Goal: Transaction & Acquisition: Purchase product/service

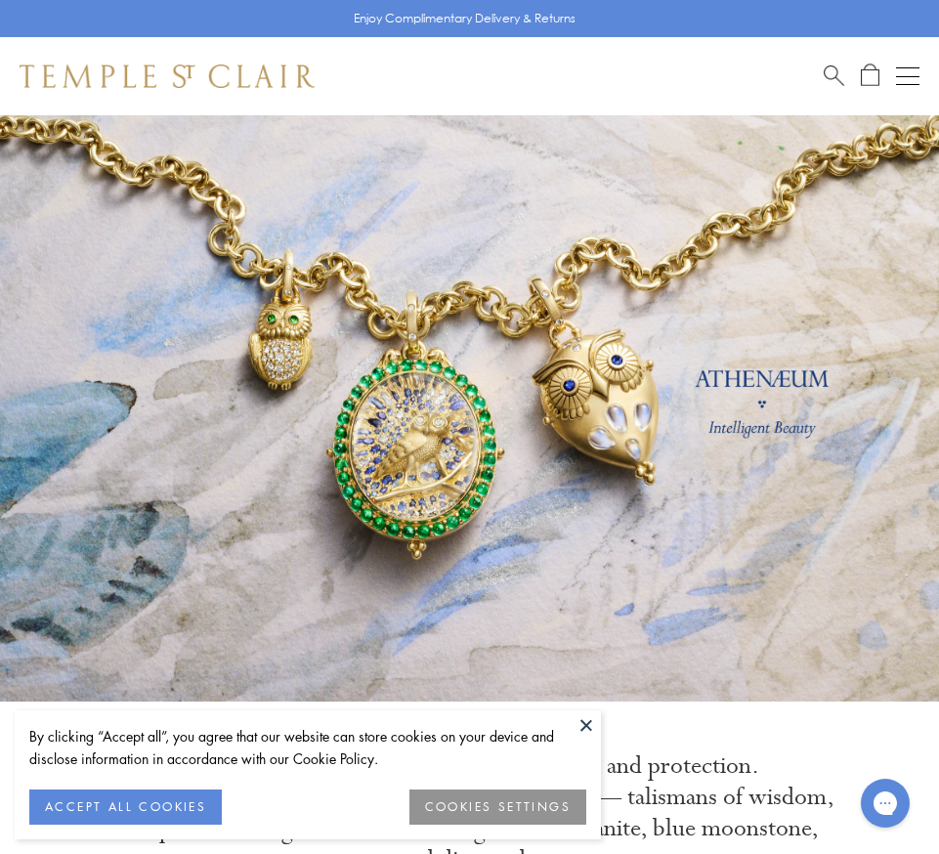
click at [903, 69] on button "Open navigation" at bounding box center [907, 75] width 23 height 23
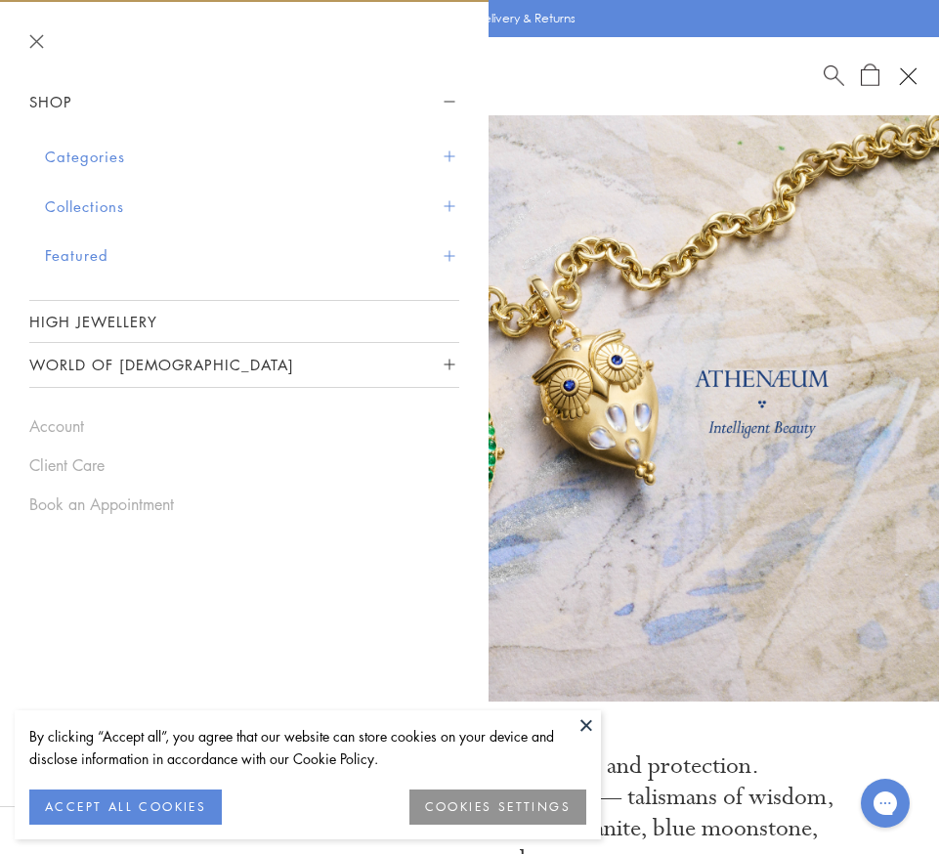
click at [280, 158] on button "Categories" at bounding box center [252, 157] width 414 height 50
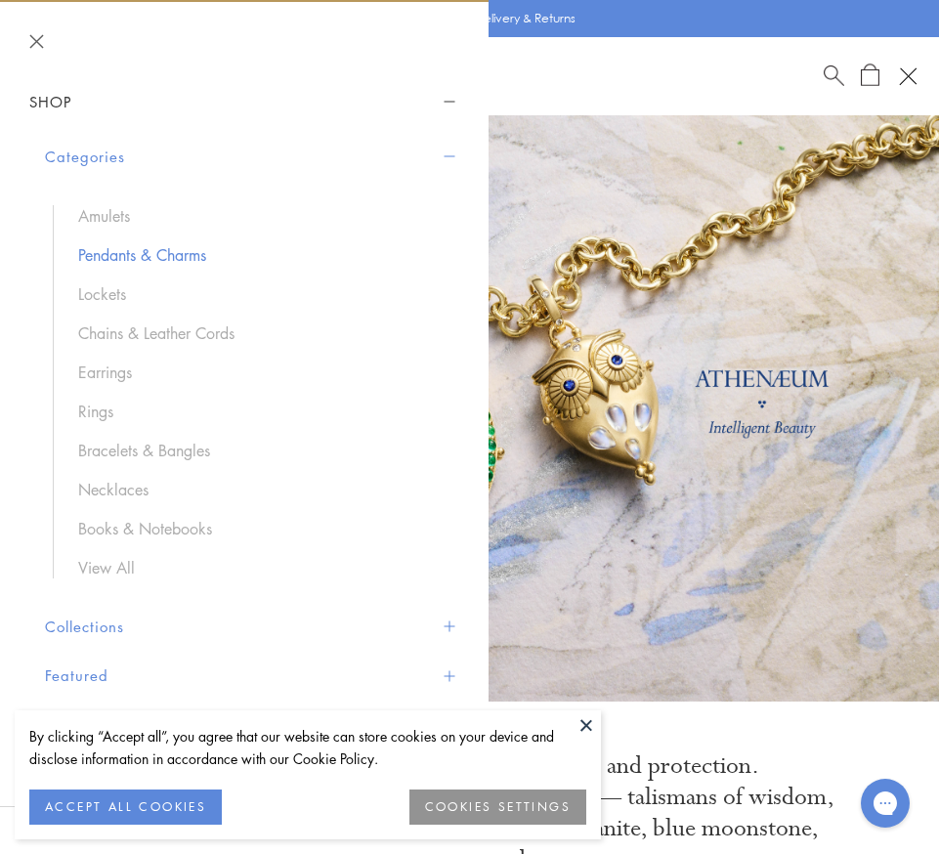
click at [187, 253] on link "Pendants & Charms" at bounding box center [258, 254] width 361 height 21
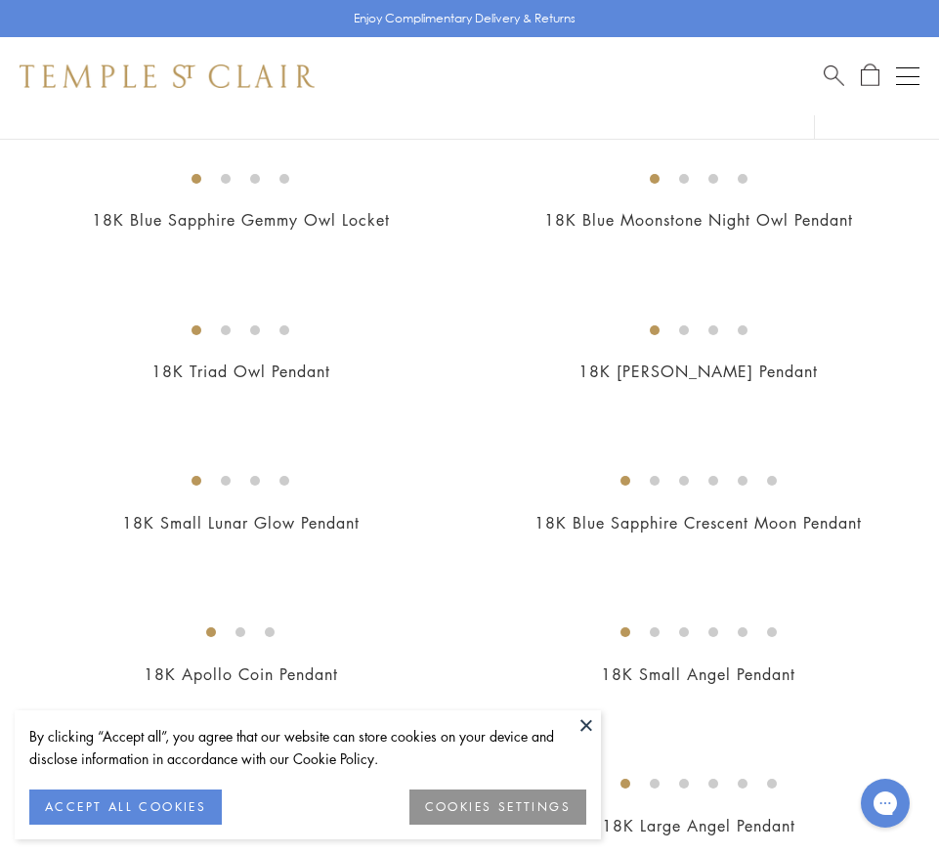
scroll to position [1209, 0]
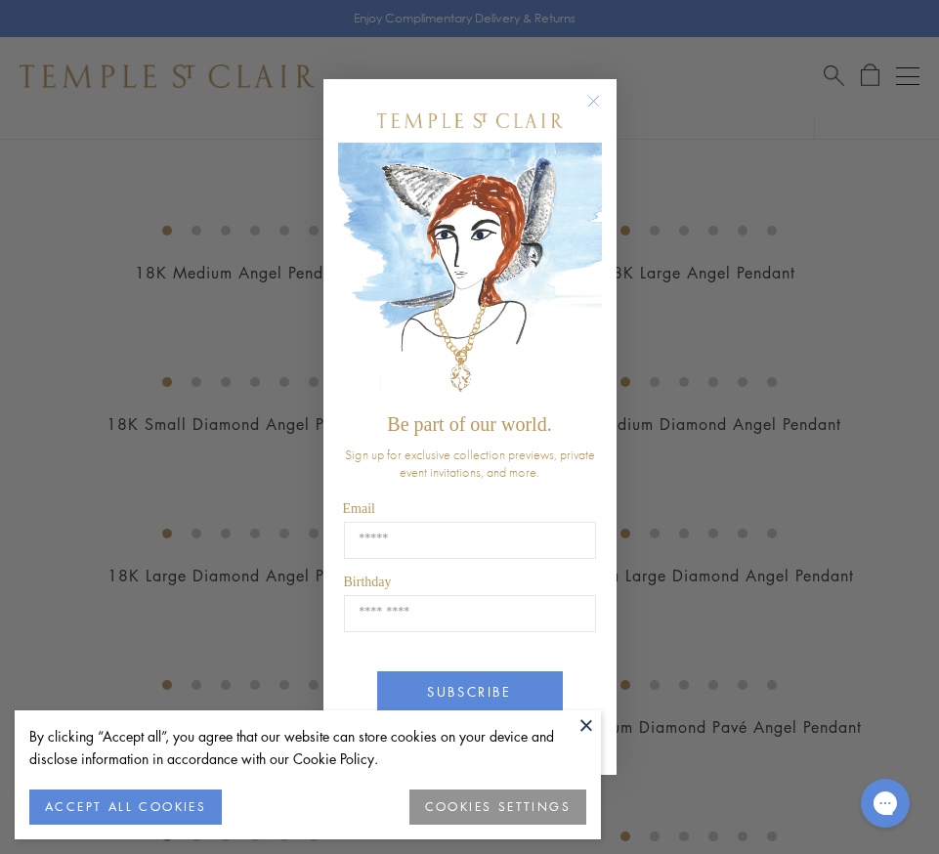
click at [208, 398] on div "Close dialog Be part of our world. Sign up for exclusive collection previews, p…" at bounding box center [469, 427] width 939 height 854
click at [172, 98] on div "Close dialog Be part of our world. Sign up for exclusive collection previews, p…" at bounding box center [469, 427] width 939 height 854
click at [401, 359] on img "POPUP Form" at bounding box center [470, 273] width 264 height 261
click at [231, 344] on div "Close dialog Be part of our world. Sign up for exclusive collection previews, p…" at bounding box center [469, 427] width 939 height 854
click at [600, 97] on circle "Close dialog" at bounding box center [592, 101] width 23 height 23
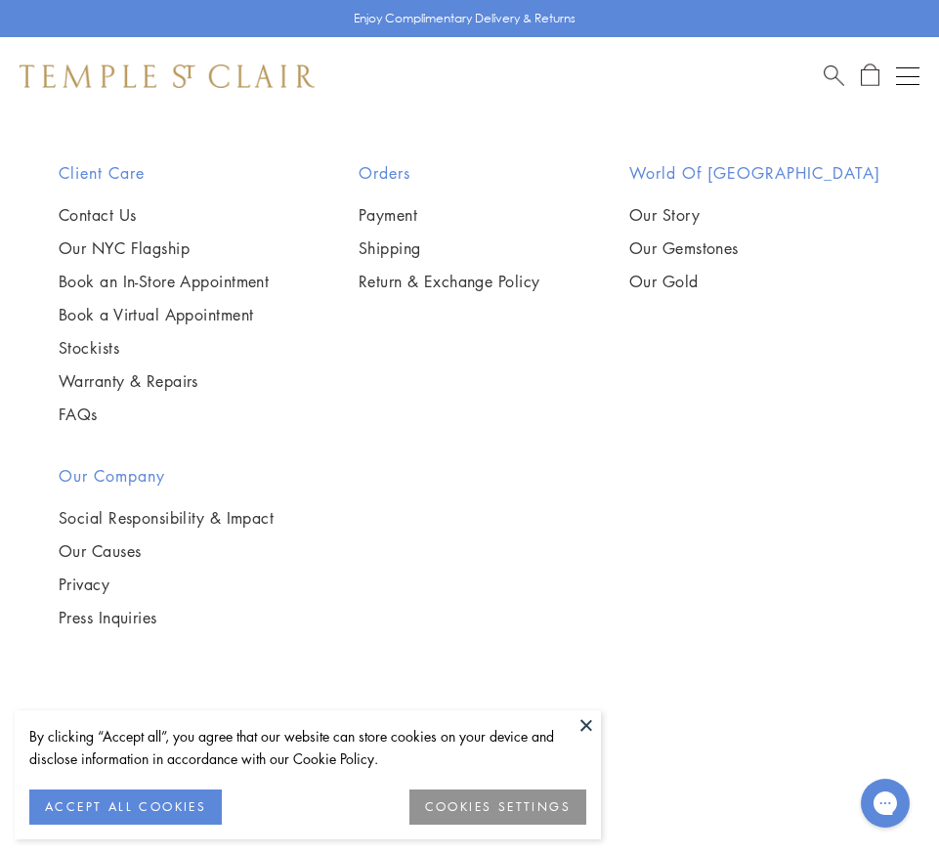
scroll to position [17432, 0]
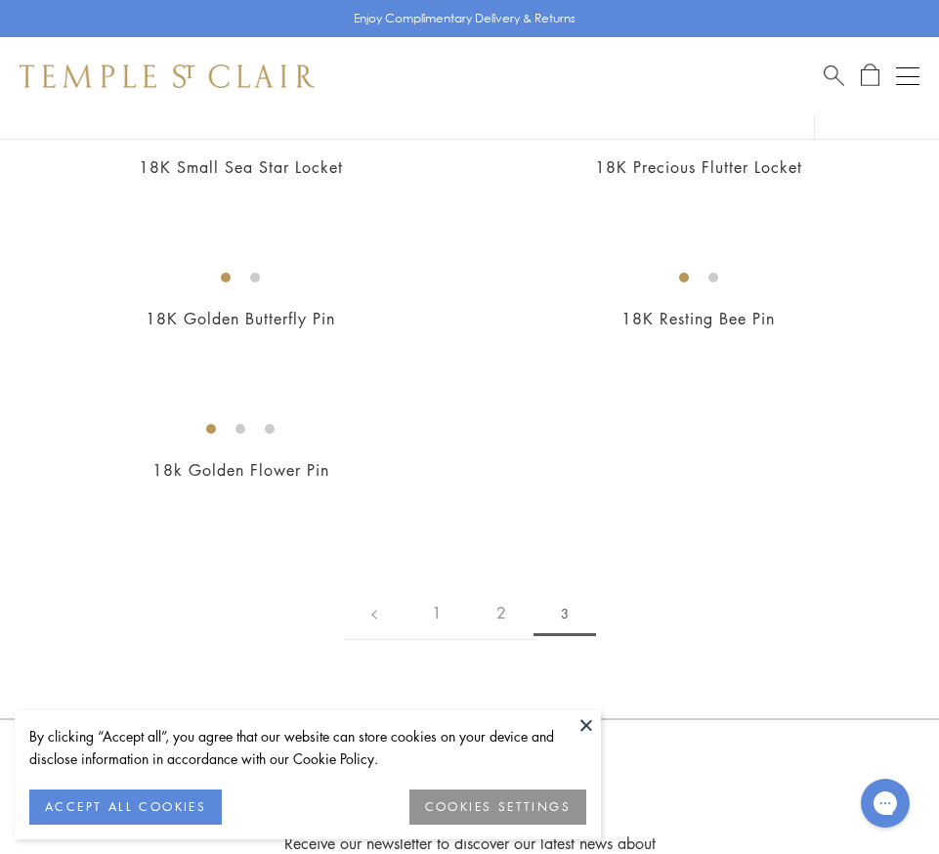
scroll to position [1331, 0]
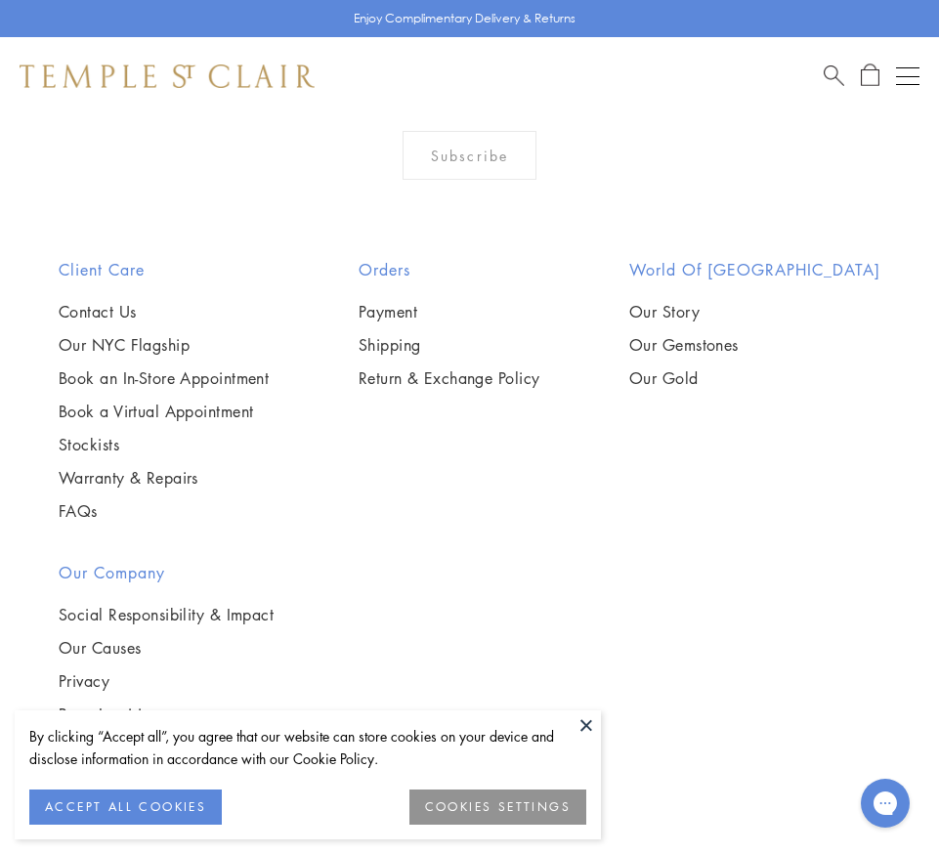
click at [0, 0] on img at bounding box center [0, 0] width 0 height 0
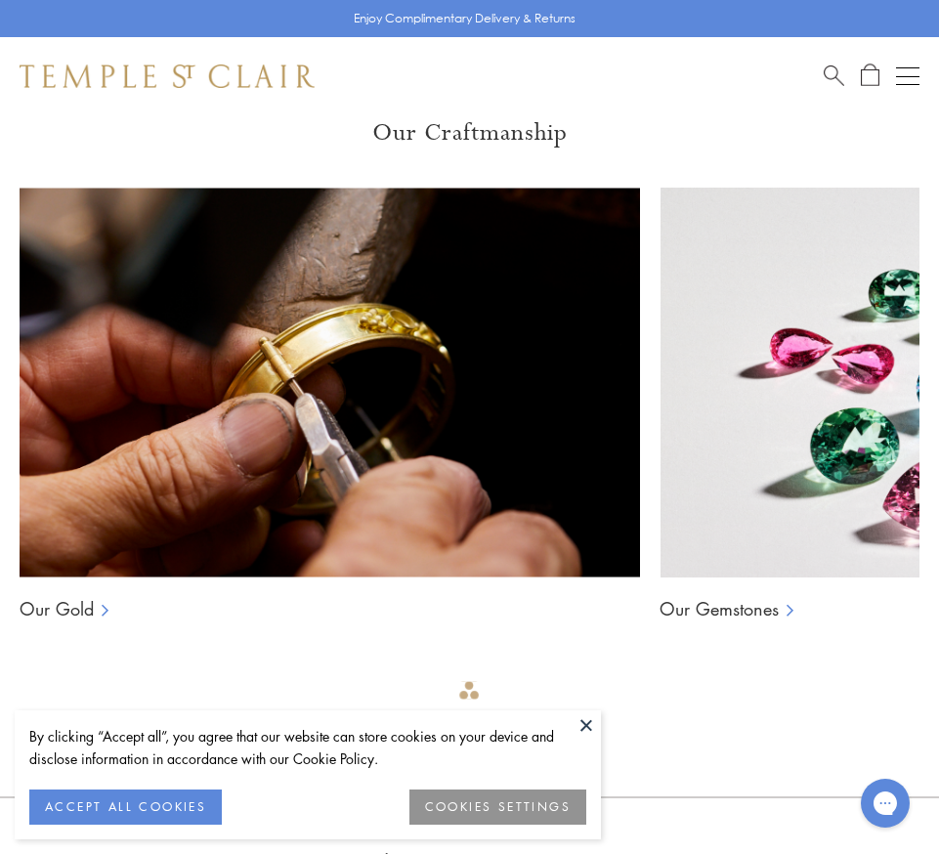
scroll to position [2536, 0]
